Goal: Transaction & Acquisition: Book appointment/travel/reservation

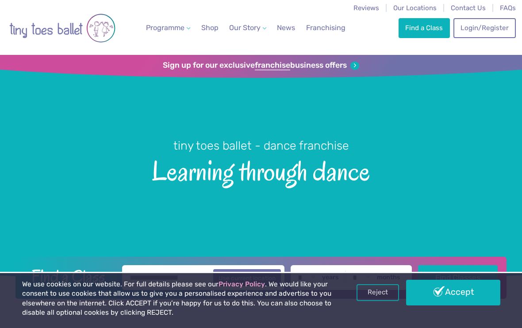
click at [457, 289] on link "Accept" at bounding box center [453, 293] width 94 height 26
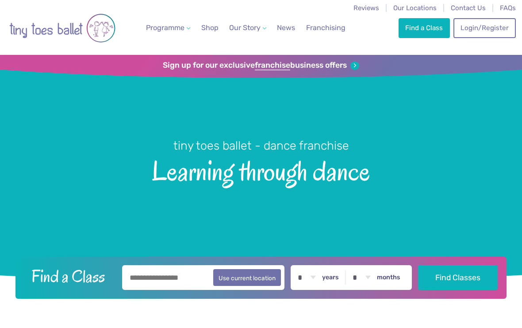
click at [425, 23] on link "Find a Class" at bounding box center [423, 27] width 51 height 19
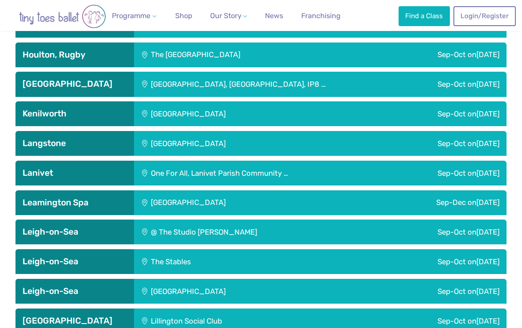
scroll to position [1481, 0]
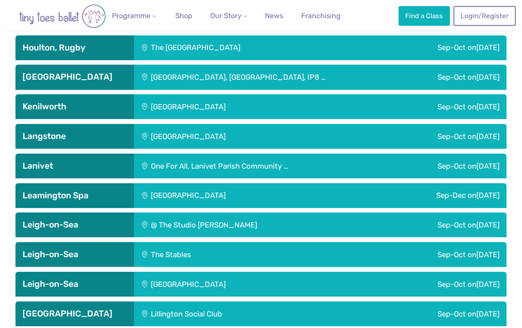
click at [49, 201] on h3 "Leamington Spa" at bounding box center [75, 196] width 104 height 11
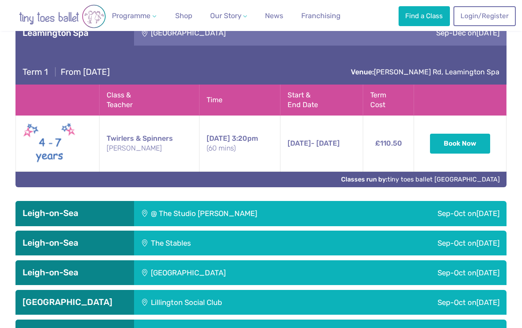
scroll to position [1642, 0]
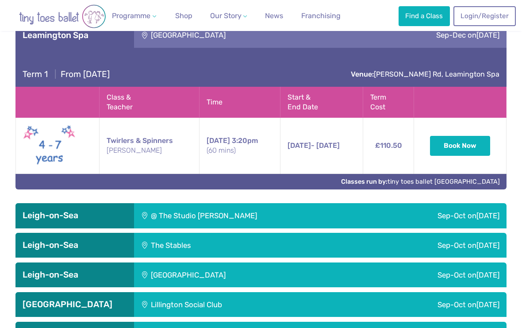
click at [462, 155] on button "Book Now" at bounding box center [460, 145] width 60 height 19
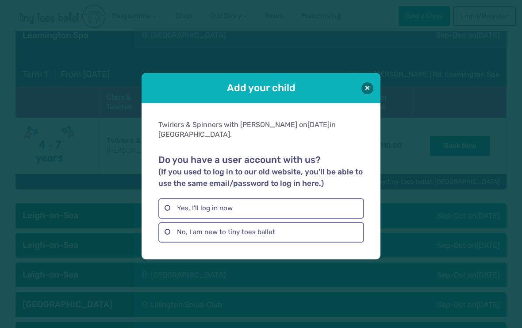
click at [187, 211] on label "Yes, I'll log in now" at bounding box center [260, 208] width 205 height 20
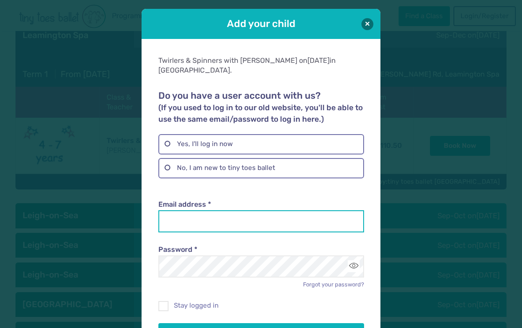
click at [174, 215] on input "Email address *" at bounding box center [260, 221] width 205 height 22
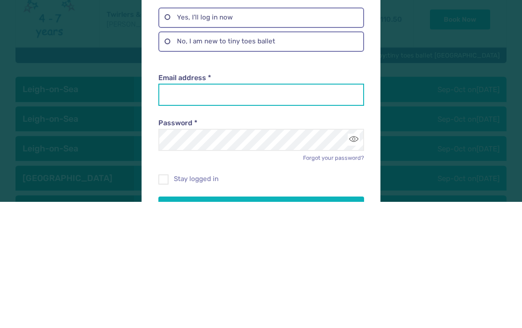
type input "**********"
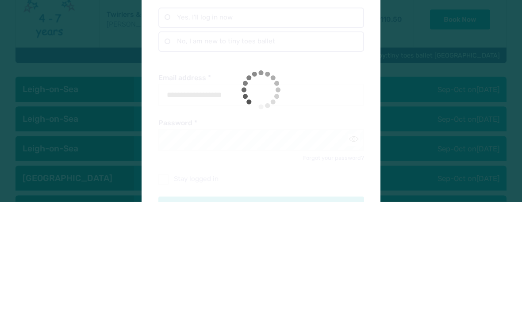
scroll to position [1768, 0]
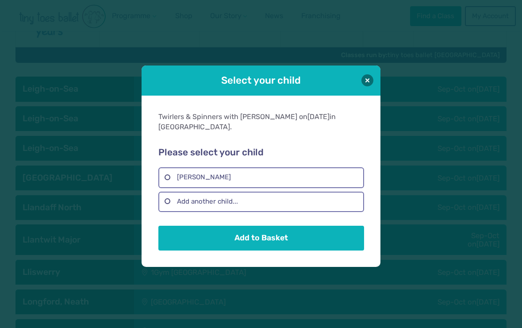
click at [184, 184] on label "[PERSON_NAME]" at bounding box center [260, 177] width 205 height 20
click at [237, 249] on button "Add to Basket" at bounding box center [260, 238] width 205 height 25
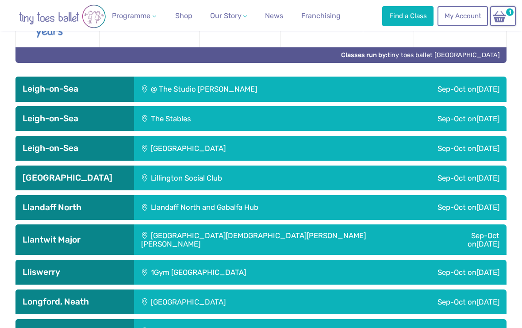
click at [502, 11] on img at bounding box center [499, 16] width 17 height 13
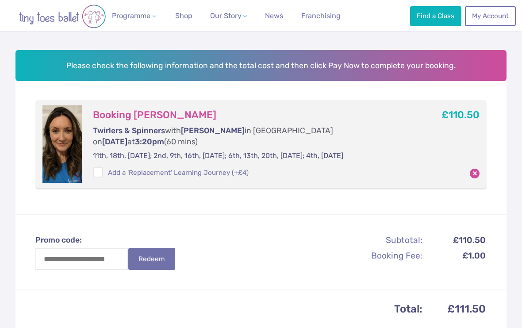
scroll to position [107, 0]
